Goal: Transaction & Acquisition: Purchase product/service

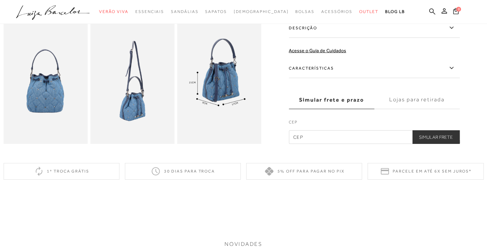
scroll to position [171, 0]
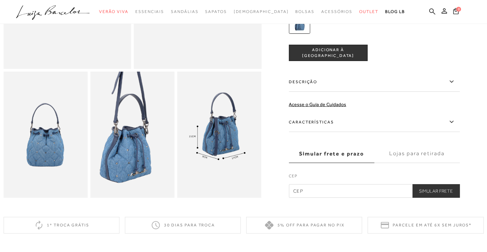
click at [139, 173] on img at bounding box center [125, 103] width 168 height 252
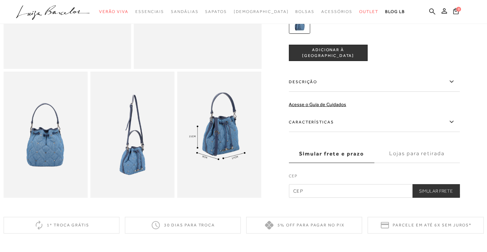
click at [299, 89] on label "Descrição" at bounding box center [374, 82] width 171 height 20
click at [0, 0] on input "Descrição" at bounding box center [0, 0] width 0 height 0
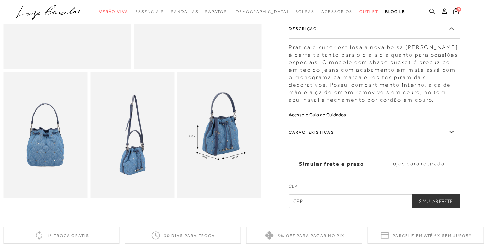
click at [319, 133] on label "Características" at bounding box center [374, 133] width 171 height 20
click at [0, 0] on input "Características" at bounding box center [0, 0] width 0 height 0
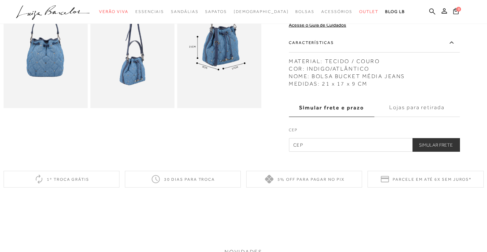
scroll to position [273, 0]
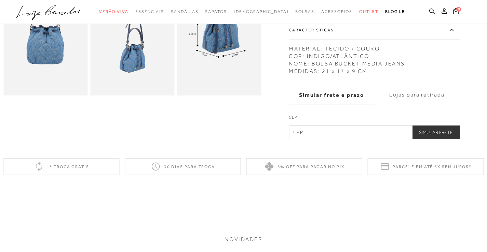
click at [306, 136] on input "text" at bounding box center [374, 133] width 171 height 14
type input "86020-380"
click at [419, 133] on button "Simular Frete" at bounding box center [435, 133] width 47 height 14
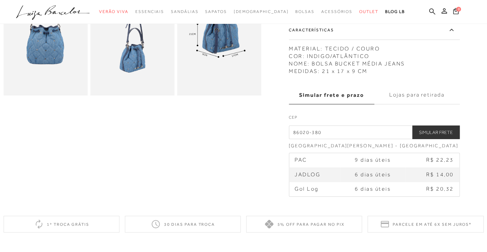
click at [426, 131] on button "Simular Frete" at bounding box center [435, 133] width 47 height 14
click at [366, 177] on span "6 dias úteis" at bounding box center [373, 175] width 36 height 6
click at [310, 175] on span "JADLOG" at bounding box center [307, 175] width 26 height 6
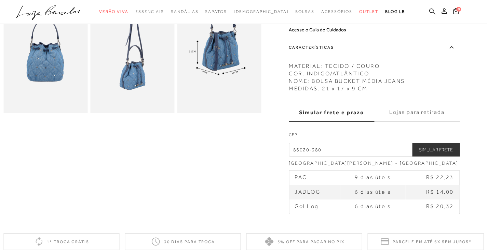
scroll to position [239, 0]
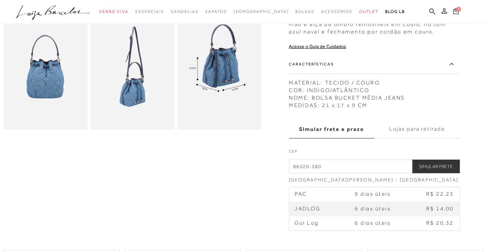
click at [455, 12] on icon at bounding box center [455, 11] width 5 height 6
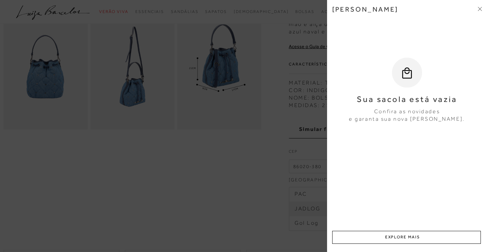
click at [481, 7] on icon at bounding box center [481, 8] width 2 height 2
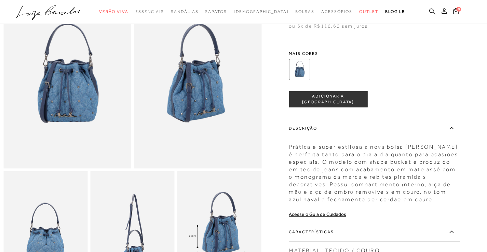
scroll to position [68, 0]
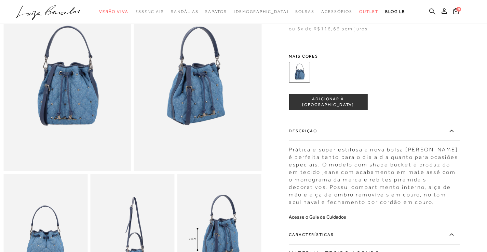
click at [352, 105] on button "ADICIONAR À [GEOGRAPHIC_DATA]" at bounding box center [328, 102] width 79 height 16
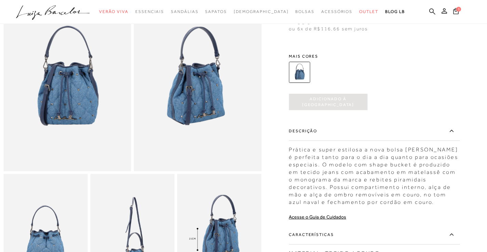
scroll to position [0, 0]
click at [457, 9] on span "1" at bounding box center [458, 9] width 5 height 5
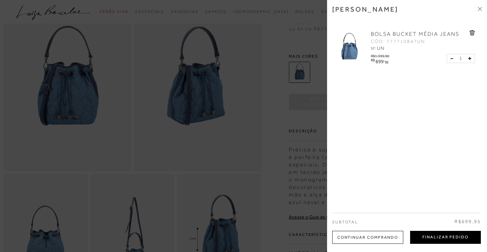
click at [422, 236] on button "Finalizar Pedido" at bounding box center [445, 237] width 71 height 13
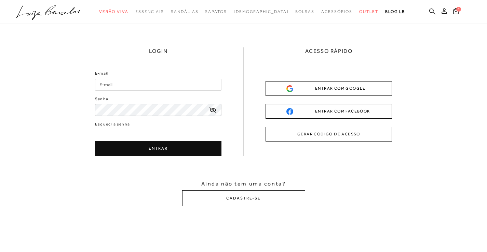
type input "[EMAIL_ADDRESS][DOMAIN_NAME]"
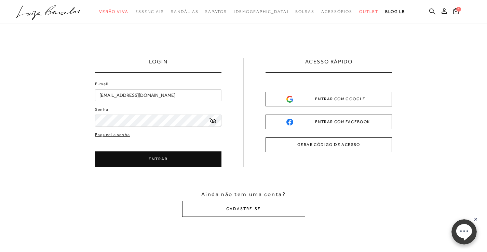
click at [120, 97] on input "[EMAIL_ADDRESS][DOMAIN_NAME]" at bounding box center [158, 95] width 126 height 12
click at [147, 161] on button "ENTRAR" at bounding box center [158, 159] width 126 height 15
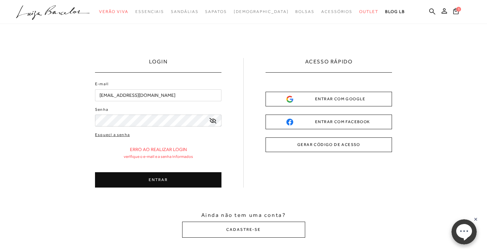
click at [148, 98] on input "[EMAIL_ADDRESS][DOMAIN_NAME]" at bounding box center [158, 95] width 126 height 12
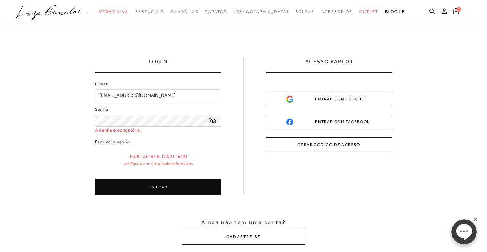
click at [137, 95] on input "[EMAIL_ADDRESS][DOMAIN_NAME]" at bounding box center [158, 95] width 126 height 12
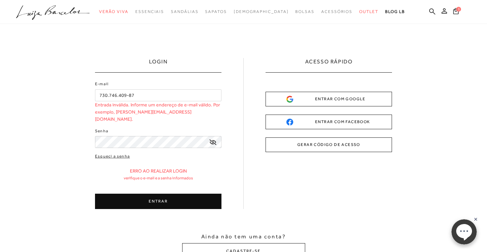
click at [157, 195] on button "ENTRAR" at bounding box center [158, 201] width 126 height 15
click at [165, 198] on button "ENTRAR" at bounding box center [158, 201] width 126 height 15
drag, startPoint x: 134, startPoint y: 95, endPoint x: 96, endPoint y: 94, distance: 37.9
click at [96, 94] on input "730.746.409-87" at bounding box center [158, 95] width 126 height 12
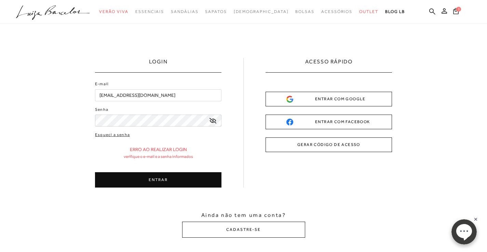
click at [159, 180] on button "ENTRAR" at bounding box center [158, 180] width 126 height 15
click at [145, 180] on button "ENTRAR" at bounding box center [158, 180] width 126 height 15
click at [147, 180] on button "ENTRAR" at bounding box center [158, 180] width 126 height 15
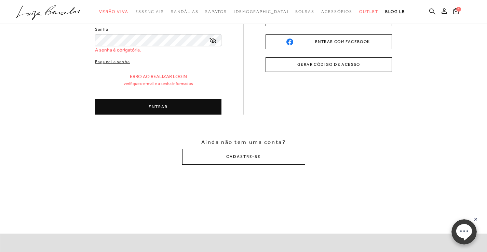
scroll to position [102, 0]
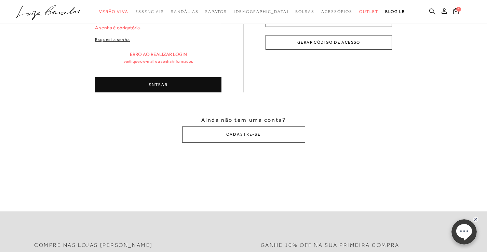
click at [163, 86] on button "ENTRAR" at bounding box center [158, 84] width 126 height 15
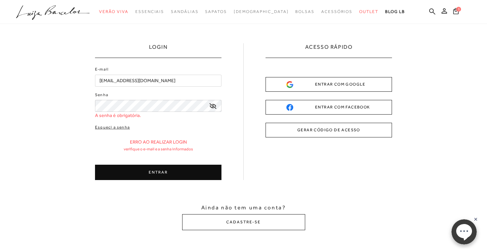
scroll to position [0, 0]
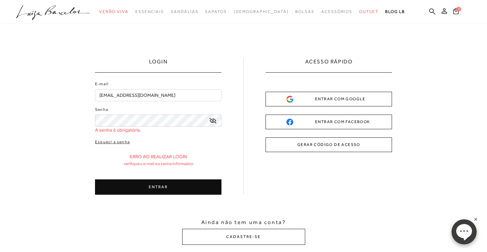
type input "730.746.409-87"
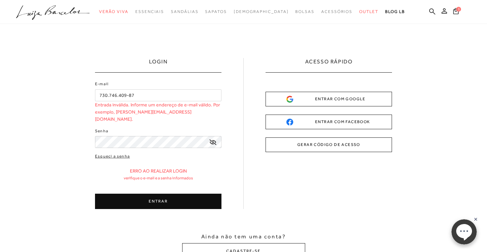
click at [146, 97] on input "730.746.409-87" at bounding box center [158, 95] width 126 height 12
drag, startPoint x: 134, startPoint y: 95, endPoint x: 87, endPoint y: 97, distance: 47.5
click at [94, 95] on div "LOGIN E-mail 730.746.409-87 Entrada inválida. Informe um endereço de e-mail vál…" at bounding box center [243, 159] width 487 height 270
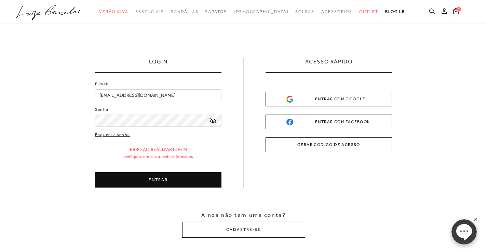
type input "[EMAIL_ADDRESS][DOMAIN_NAME]"
click at [152, 183] on button "ENTRAR" at bounding box center [158, 180] width 126 height 15
click at [153, 178] on button "ENTRAR" at bounding box center [158, 180] width 126 height 15
click at [118, 137] on link "Esqueci a senha" at bounding box center [112, 135] width 35 height 6
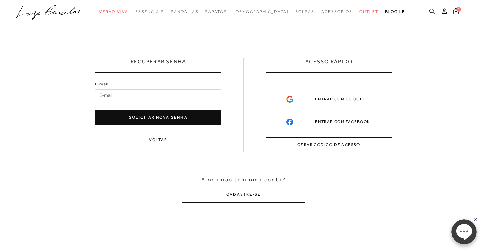
click at [152, 119] on button "Solicitar nova senha" at bounding box center [158, 117] width 126 height 15
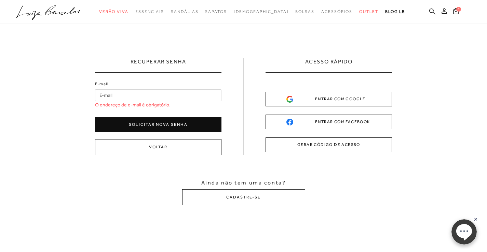
click at [161, 126] on button "Solicitar nova senha" at bounding box center [158, 124] width 126 height 15
click at [113, 99] on input "E-mail" at bounding box center [158, 95] width 126 height 12
type input "[EMAIL_ADDRESS][DOMAIN_NAME]"
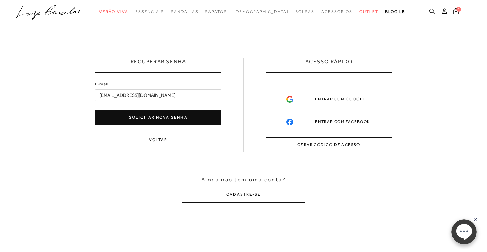
click at [143, 118] on button "Solicitar nova senha" at bounding box center [158, 117] width 126 height 15
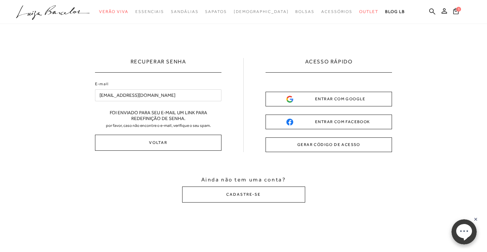
click at [331, 97] on div "ENTRAR COM GOOGLE" at bounding box center [328, 99] width 85 height 7
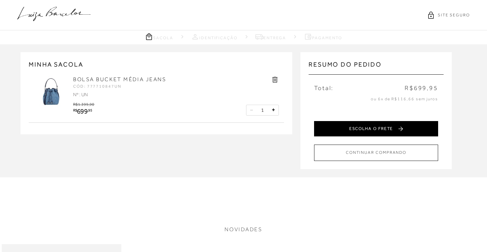
click at [367, 130] on button "ESCOLHA O FRETE" at bounding box center [376, 128] width 124 height 15
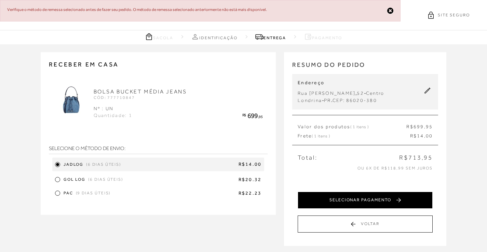
click at [362, 201] on button "SELECIONAR PAGAMENTO" at bounding box center [365, 200] width 135 height 17
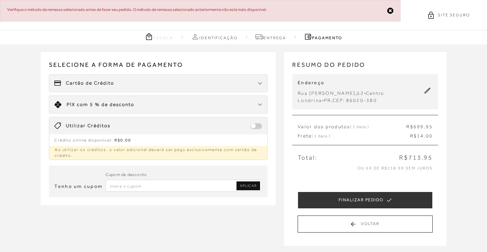
click at [178, 106] on div "Limite: R$ 5.000,00 PIX com 5 % de desconto" at bounding box center [158, 104] width 218 height 17
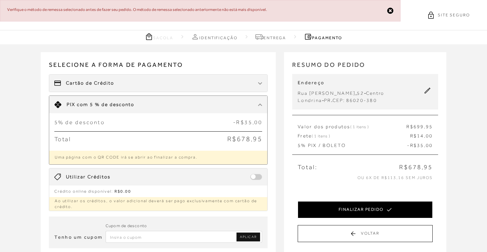
click at [333, 206] on button "FINALIZAR PEDIDO" at bounding box center [365, 210] width 135 height 17
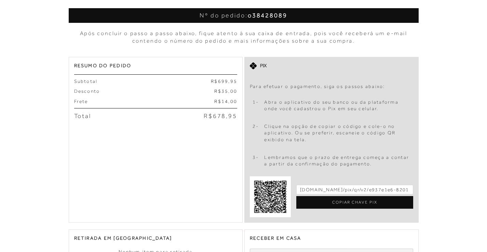
scroll to position [137, 0]
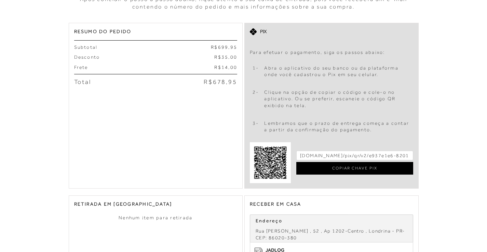
click at [318, 169] on div "COPIAR CHAVE PIX" at bounding box center [354, 168] width 117 height 13
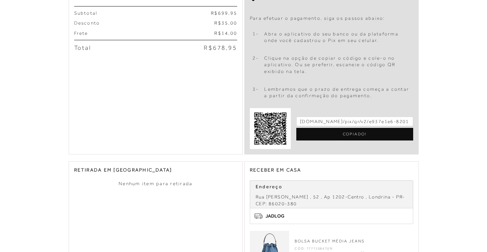
scroll to position [205, 0]
